Goal: Transaction & Acquisition: Book appointment/travel/reservation

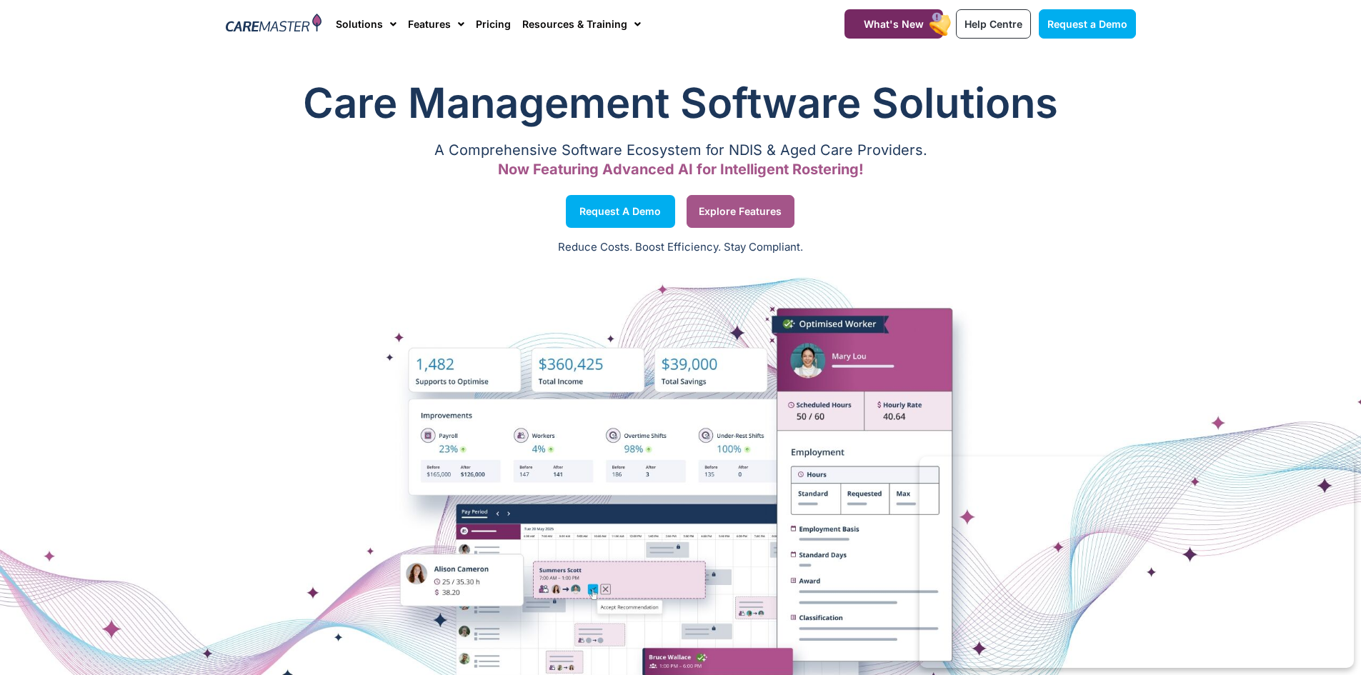
click at [715, 213] on span "Explore Features" at bounding box center [740, 211] width 83 height 7
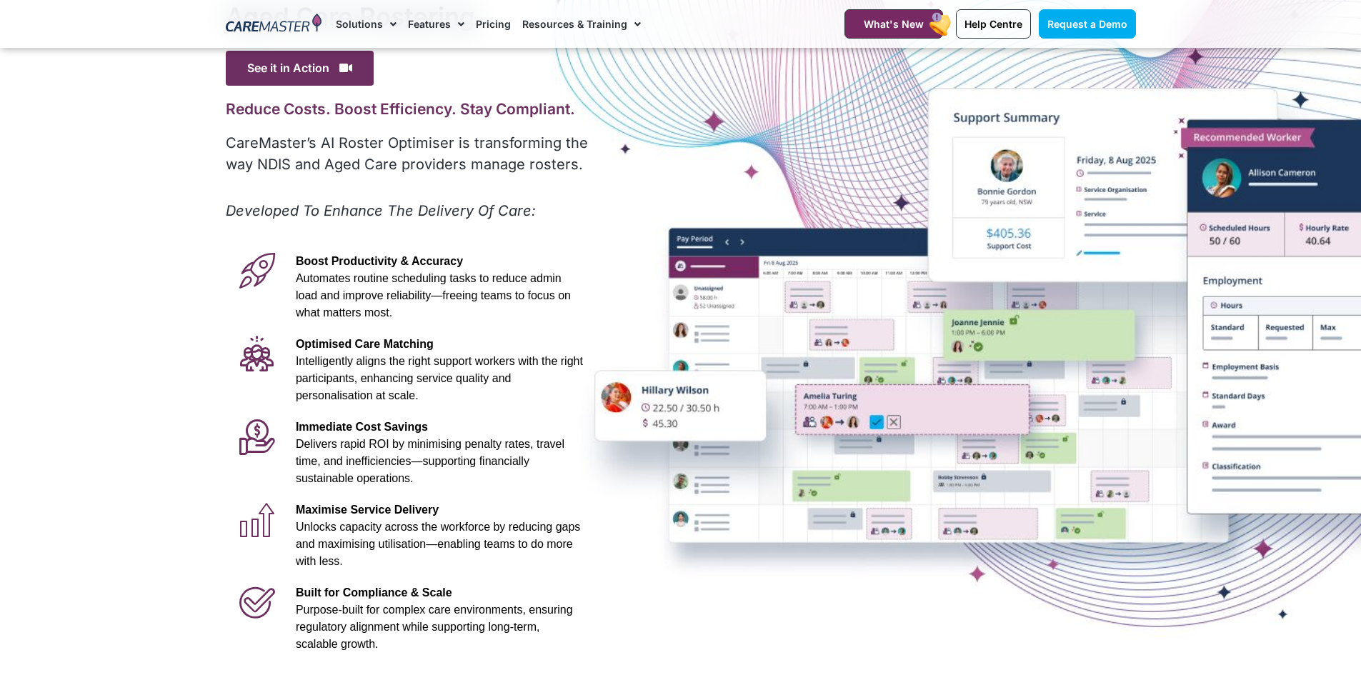
scroll to position [56, 0]
